Goal: Information Seeking & Learning: Check status

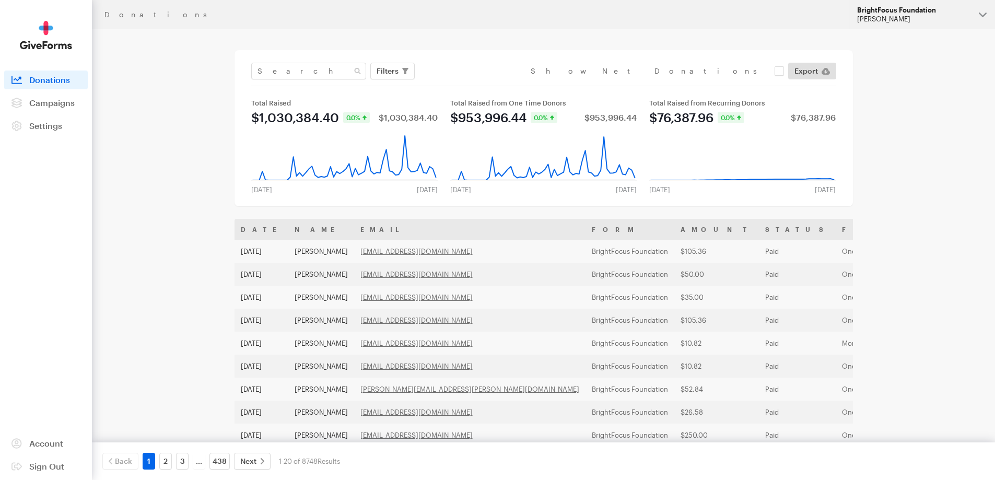
click at [877, 27] on button "BrightFocus Foundation Hazel Bartolo" at bounding box center [921, 14] width 146 height 29
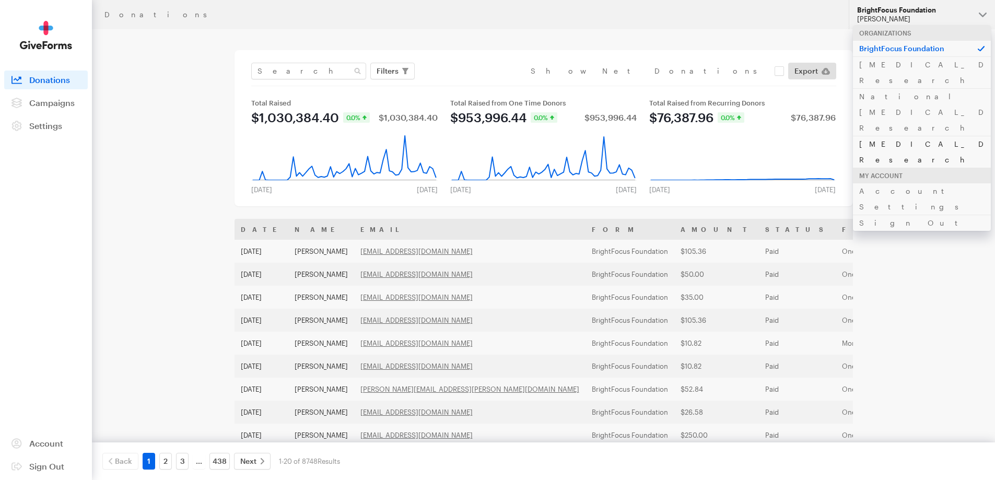
click at [883, 136] on link "[MEDICAL_DATA] Research" at bounding box center [922, 152] width 138 height 32
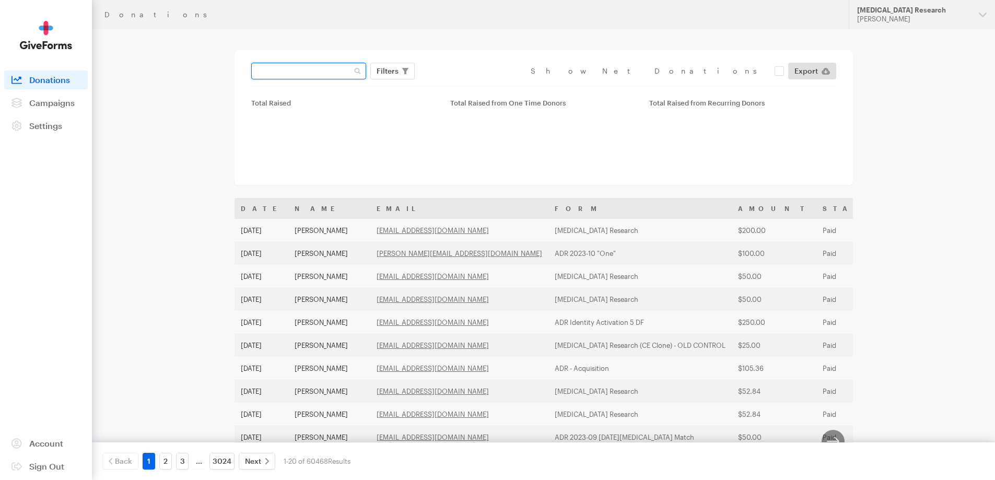
click at [327, 69] on input "text" at bounding box center [308, 71] width 115 height 17
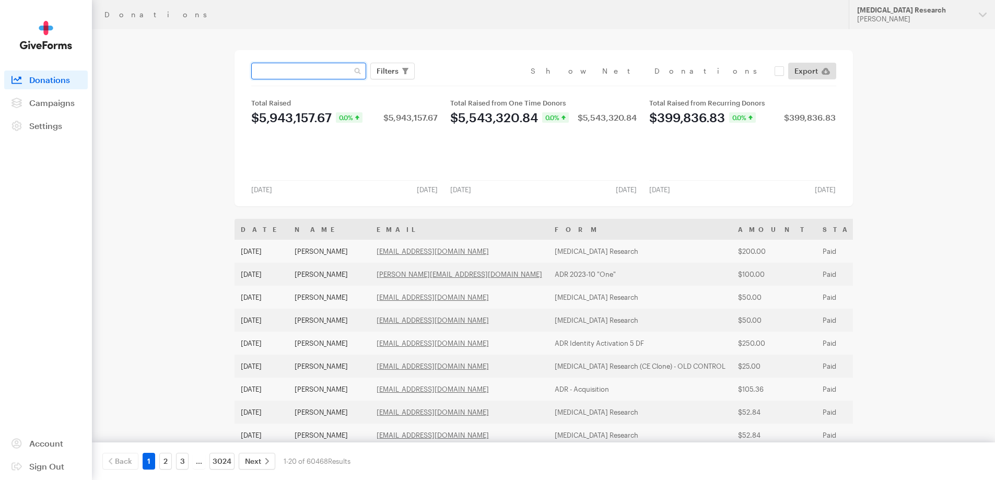
paste input "[EMAIL_ADDRESS][DOMAIN_NAME]"
type input "[EMAIL_ADDRESS][DOMAIN_NAME]"
click at [466, 85] on button "Apply" at bounding box center [482, 93] width 33 height 17
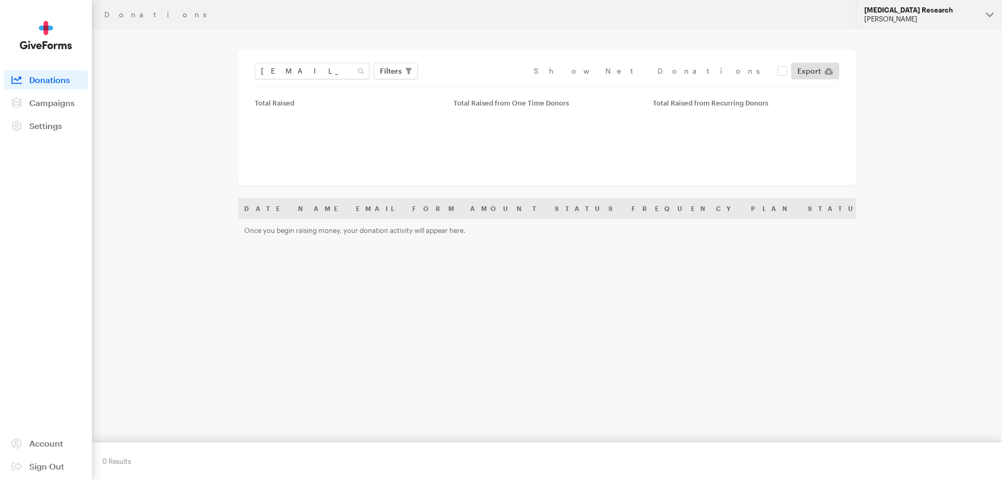
click at [896, 10] on div "[MEDICAL_DATA] Research" at bounding box center [921, 10] width 113 height 9
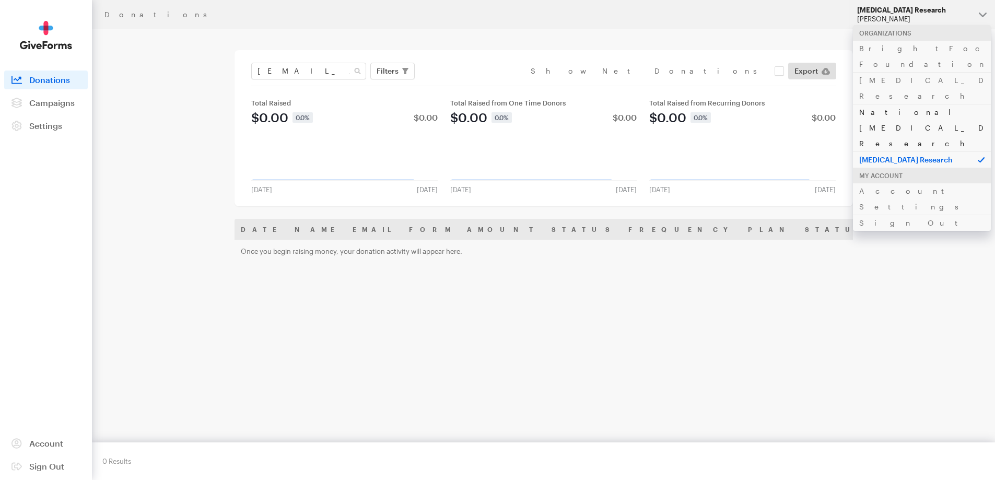
click at [894, 104] on link "National [MEDICAL_DATA] Research" at bounding box center [922, 128] width 138 height 48
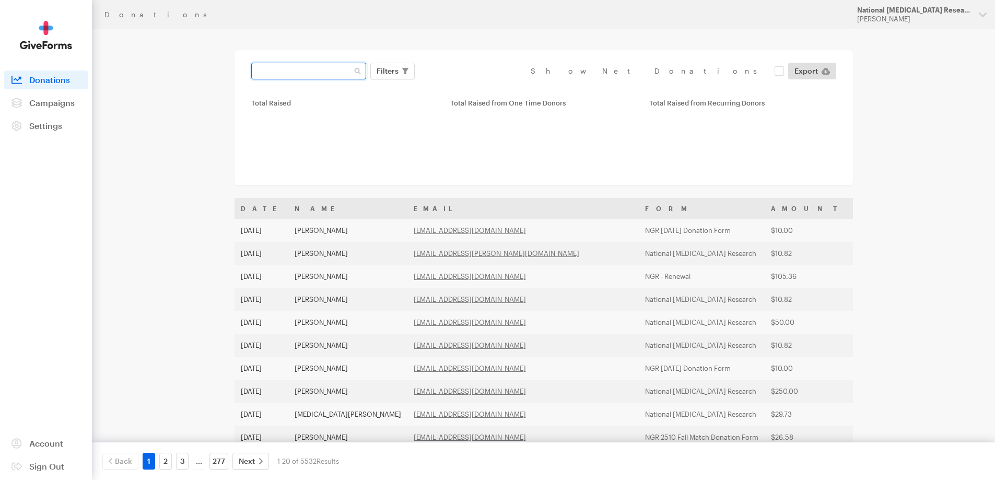
click at [278, 70] on input "text" at bounding box center [308, 71] width 115 height 17
paste input "areynosos@gmail.com"
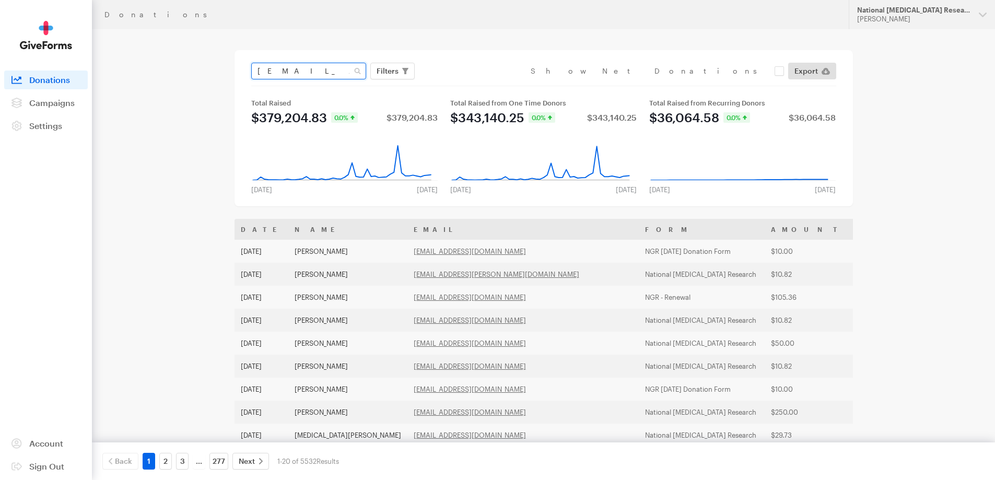
type input "areynosos@gmail.com"
click at [466, 85] on button "Apply" at bounding box center [482, 93] width 33 height 17
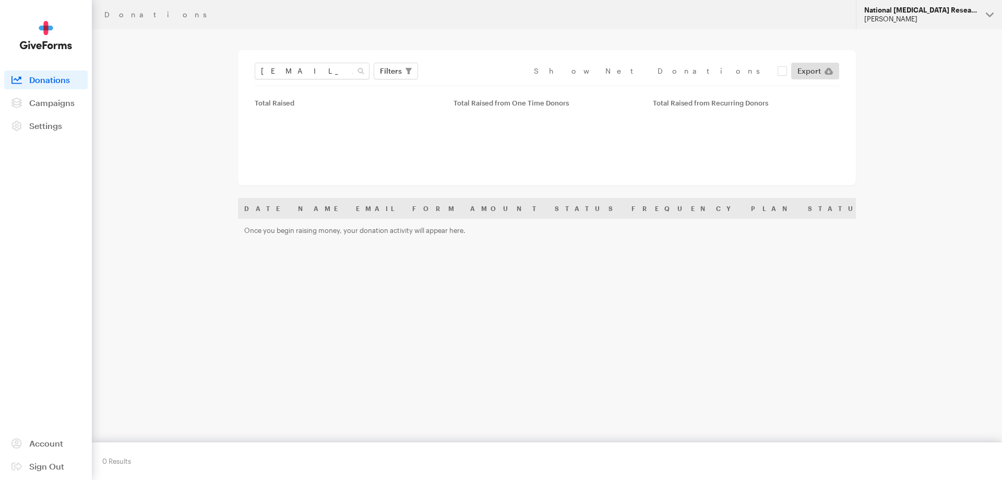
click at [895, 8] on div "National [MEDICAL_DATA] Research" at bounding box center [921, 10] width 113 height 9
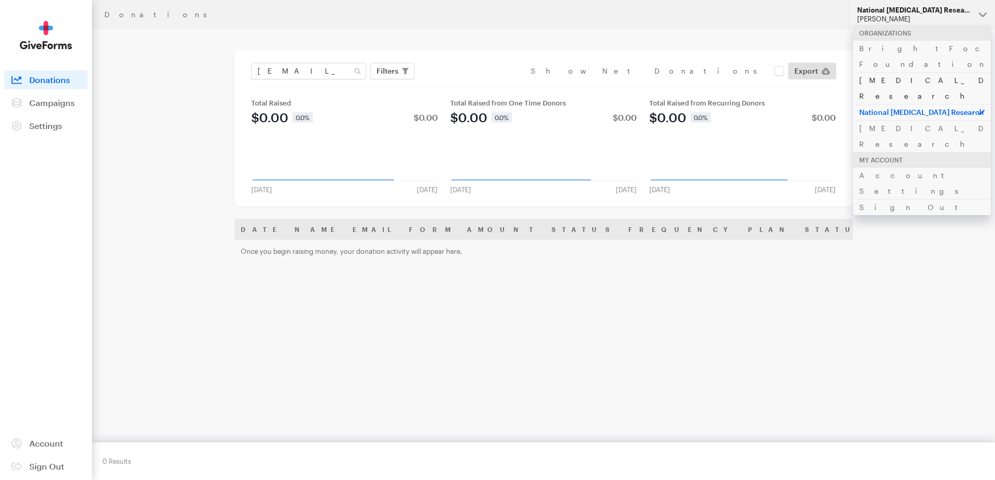
click at [893, 72] on link "[MEDICAL_DATA] Research" at bounding box center [922, 88] width 138 height 32
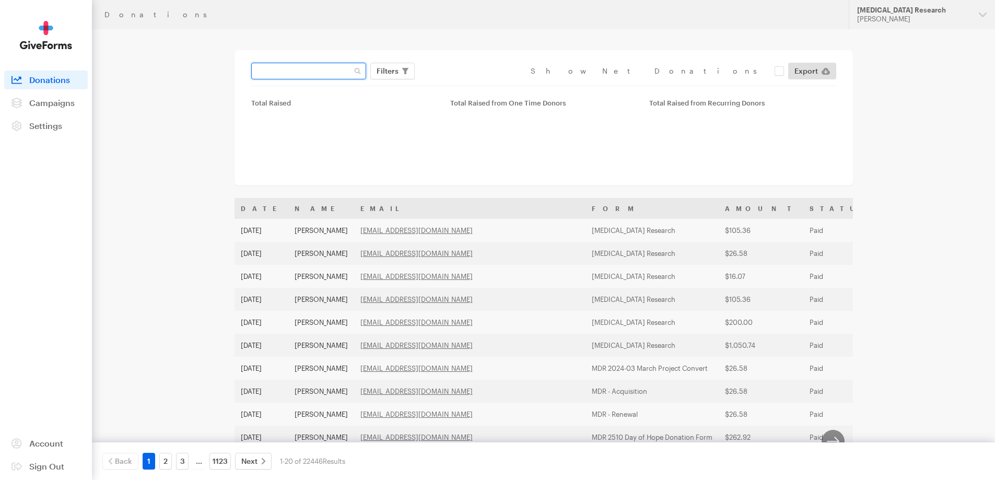
drag, startPoint x: 0, startPoint y: 0, endPoint x: 284, endPoint y: 72, distance: 293.0
click at [284, 72] on input "text" at bounding box center [308, 71] width 115 height 17
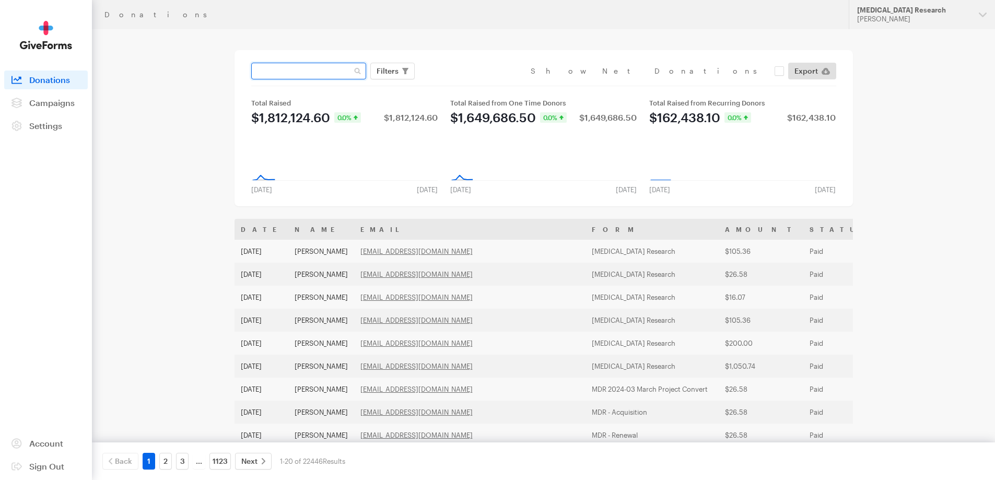
paste input "[EMAIL_ADDRESS][DOMAIN_NAME]"
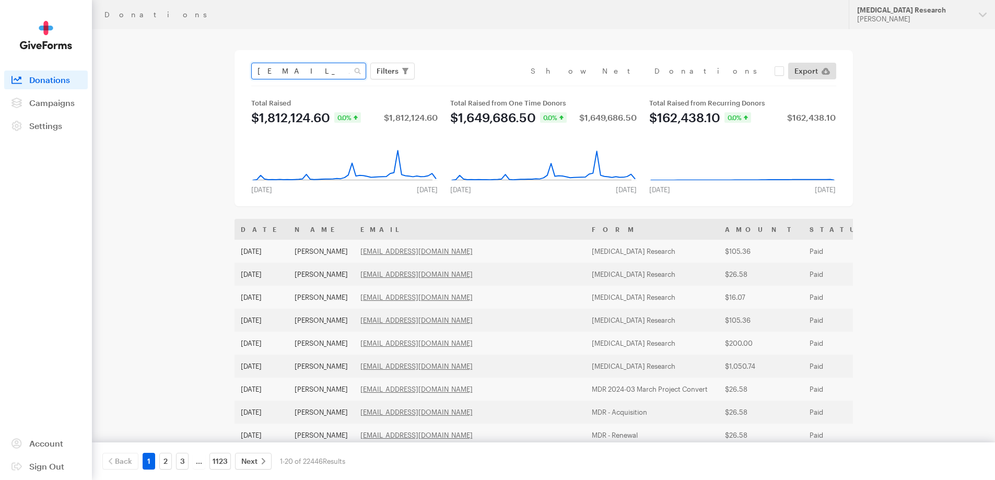
type input "[EMAIL_ADDRESS][DOMAIN_NAME]"
click at [466, 85] on button "Apply" at bounding box center [482, 93] width 33 height 17
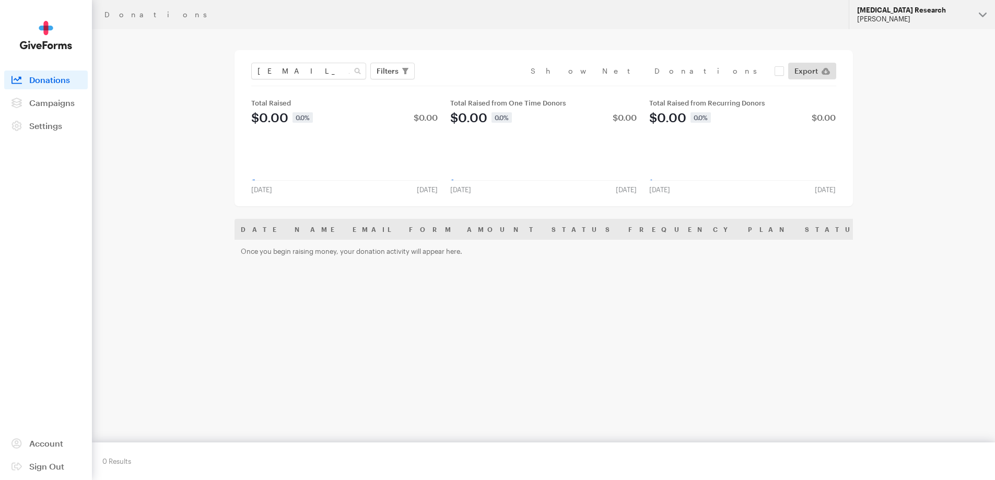
click at [882, 11] on div "[MEDICAL_DATA] Research" at bounding box center [913, 10] width 113 height 9
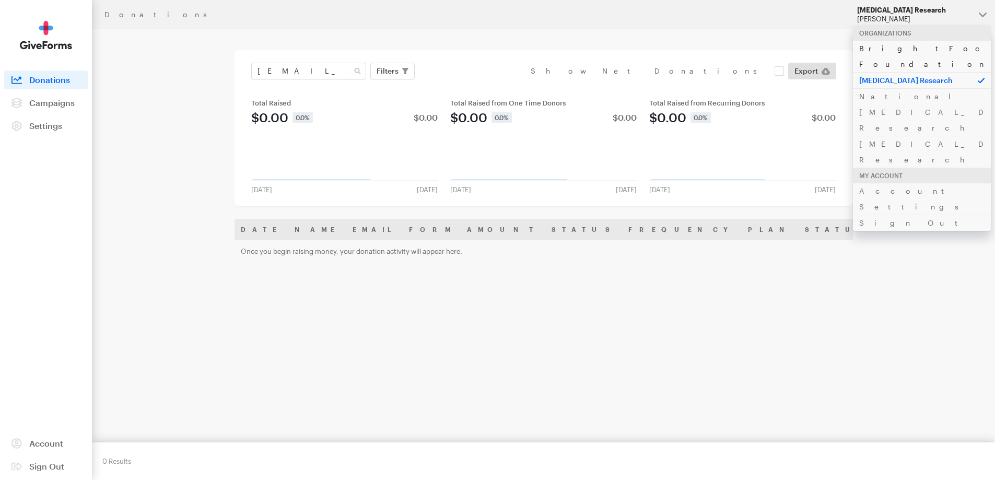
click at [894, 45] on link "BrightFocus Foundation" at bounding box center [922, 56] width 138 height 32
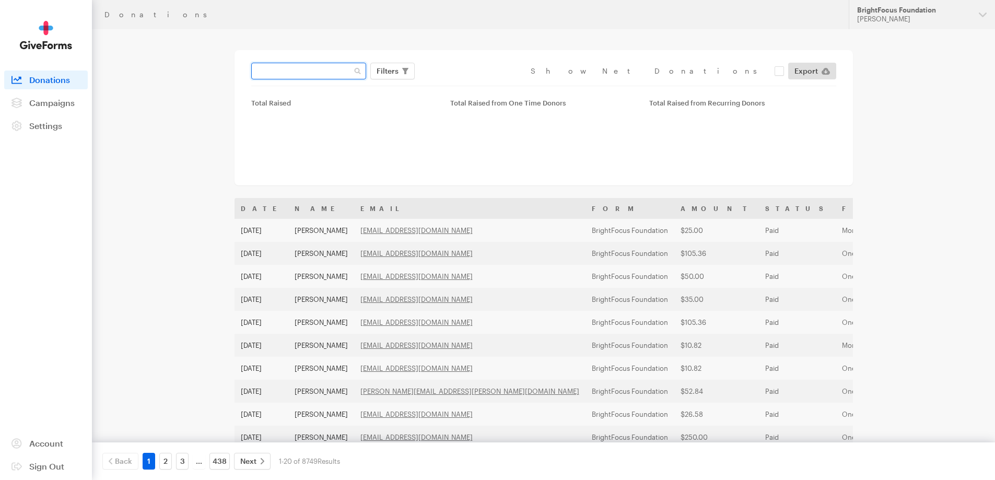
click at [318, 68] on input "text" at bounding box center [308, 71] width 115 height 17
paste input "[EMAIL_ADDRESS][DOMAIN_NAME]"
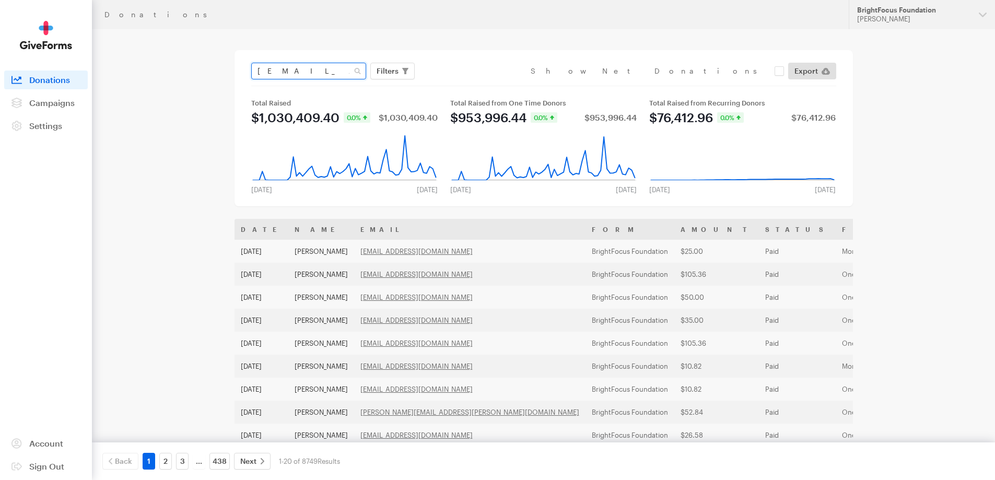
type input "[EMAIL_ADDRESS][DOMAIN_NAME]"
click at [466, 85] on button "Apply" at bounding box center [482, 93] width 33 height 17
